Goal: Information Seeking & Learning: Understand process/instructions

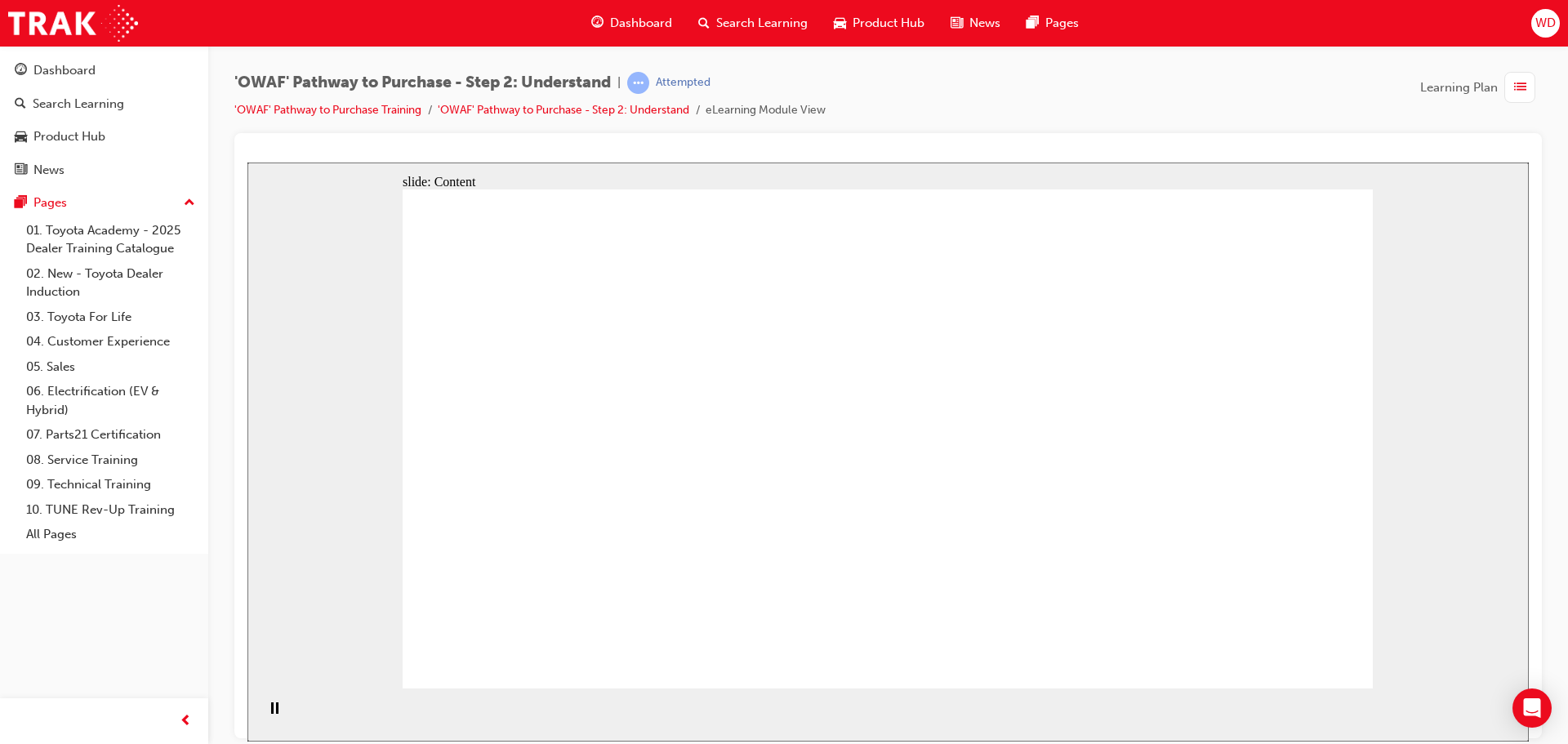
drag, startPoint x: 1048, startPoint y: 451, endPoint x: 1046, endPoint y: 409, distance: 42.0
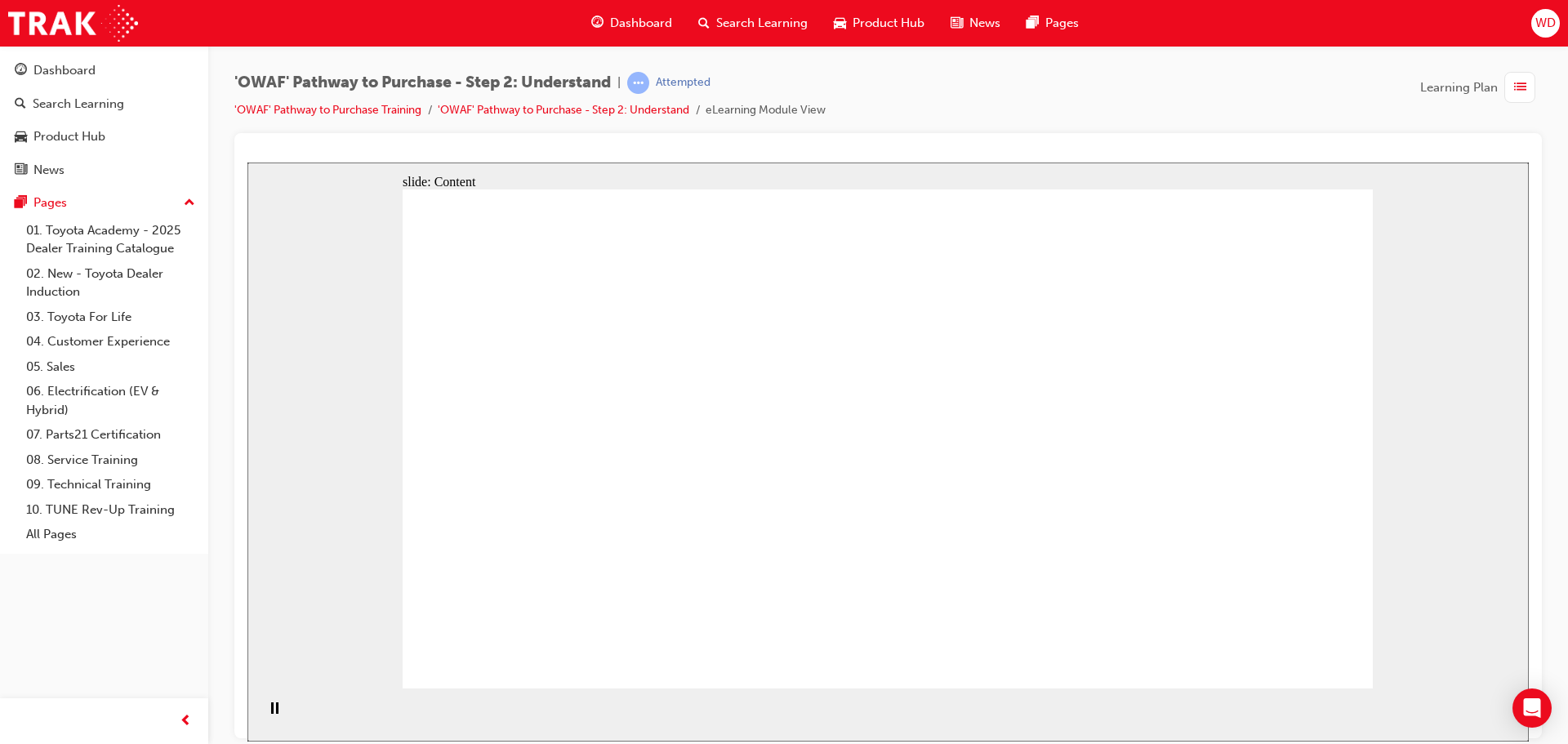
drag, startPoint x: 566, startPoint y: 570, endPoint x: 673, endPoint y: 553, distance: 108.3
drag, startPoint x: 673, startPoint y: 553, endPoint x: 703, endPoint y: 539, distance: 33.1
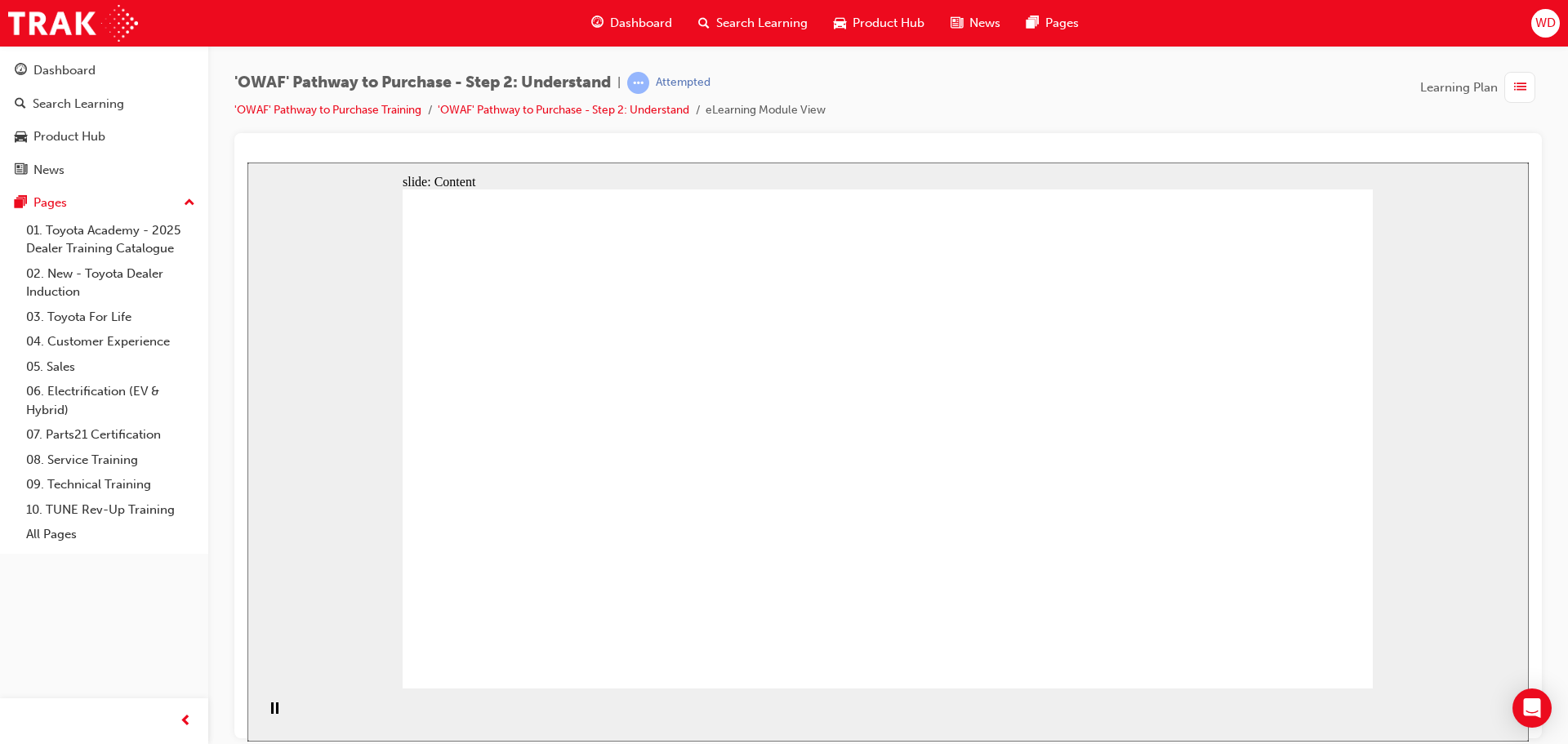
drag, startPoint x: 456, startPoint y: 570, endPoint x: 542, endPoint y: 584, distance: 87.1
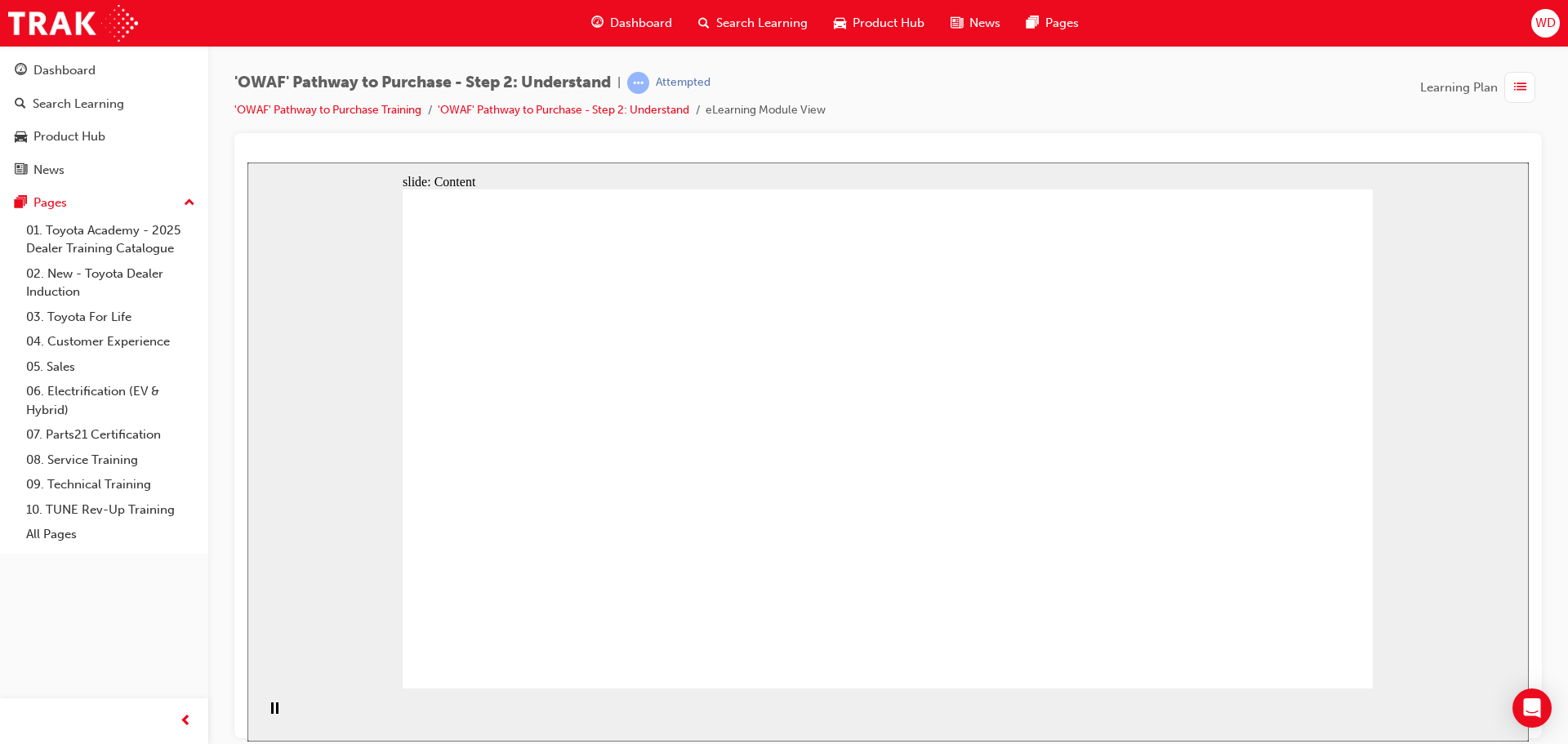
drag, startPoint x: 883, startPoint y: 506, endPoint x: 863, endPoint y: 508, distance: 20.1
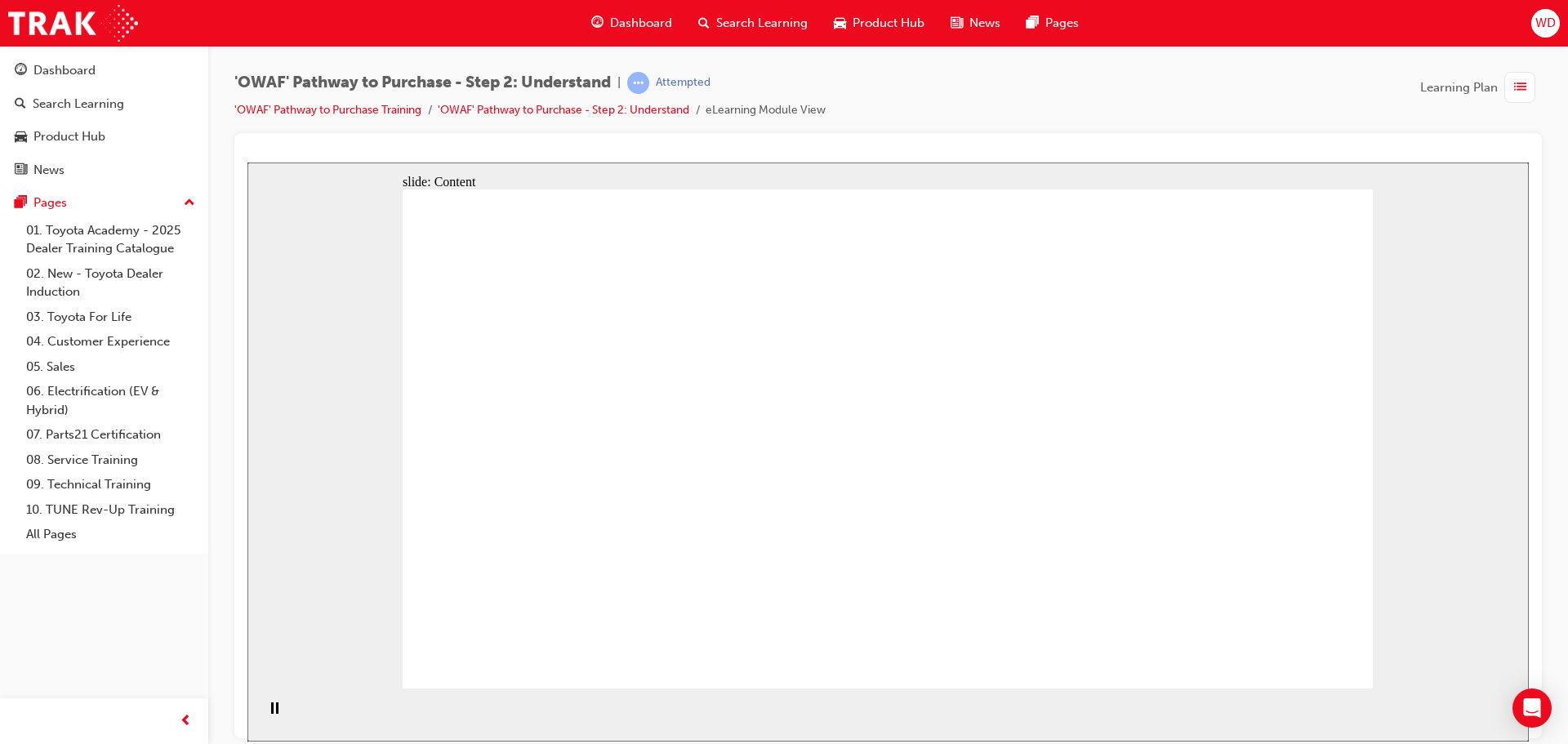
drag, startPoint x: 864, startPoint y: 381, endPoint x: 1002, endPoint y: 362, distance: 139.3
